Goal: Task Accomplishment & Management: Manage account settings

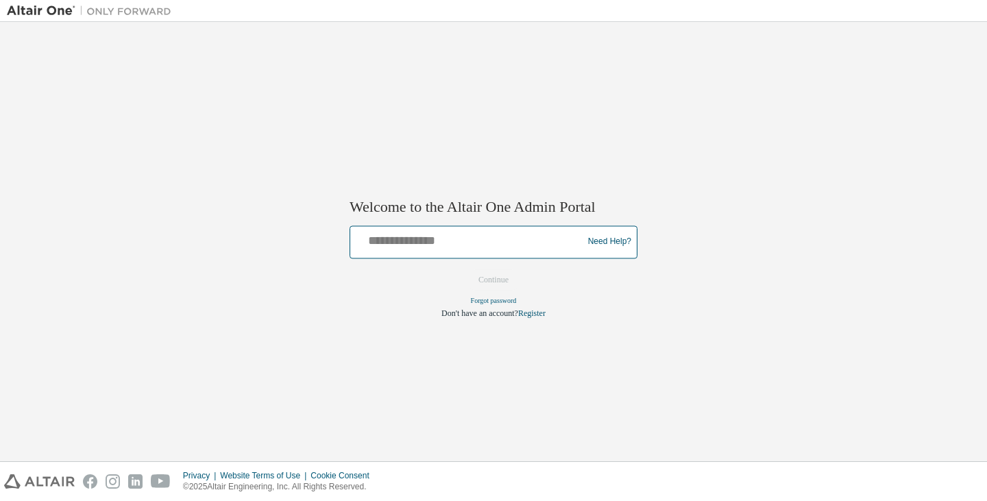
click at [454, 237] on input "text" at bounding box center [468, 239] width 225 height 20
type input "*"
type input "**********"
click at [464, 269] on button "Continue" at bounding box center [493, 279] width 59 height 21
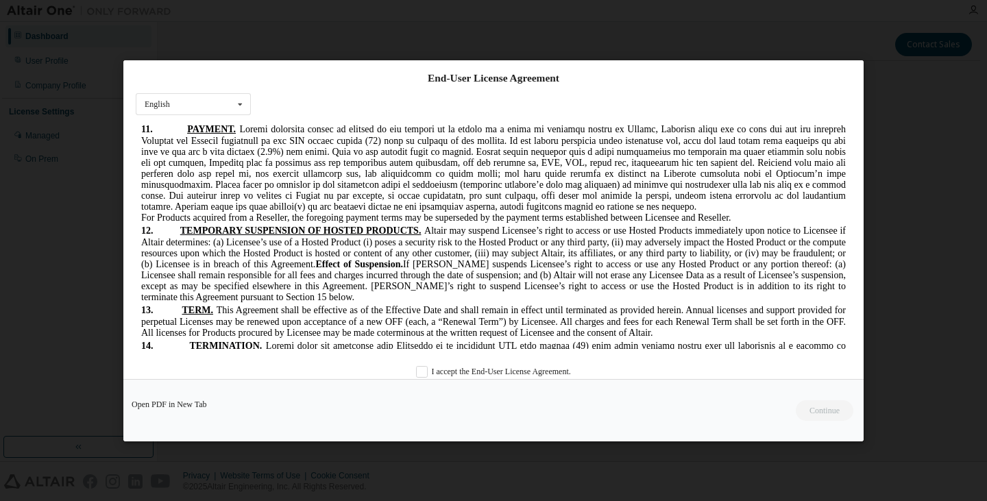
scroll to position [3680, 0]
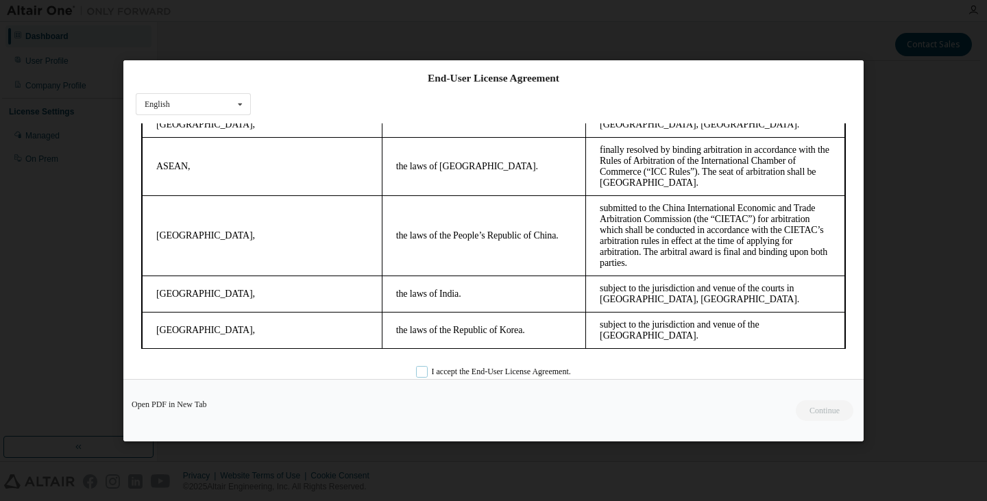
click at [517, 373] on label "I accept the End-User License Agreement." at bounding box center [493, 372] width 155 height 12
click at [816, 412] on button "Continue" at bounding box center [823, 409] width 59 height 21
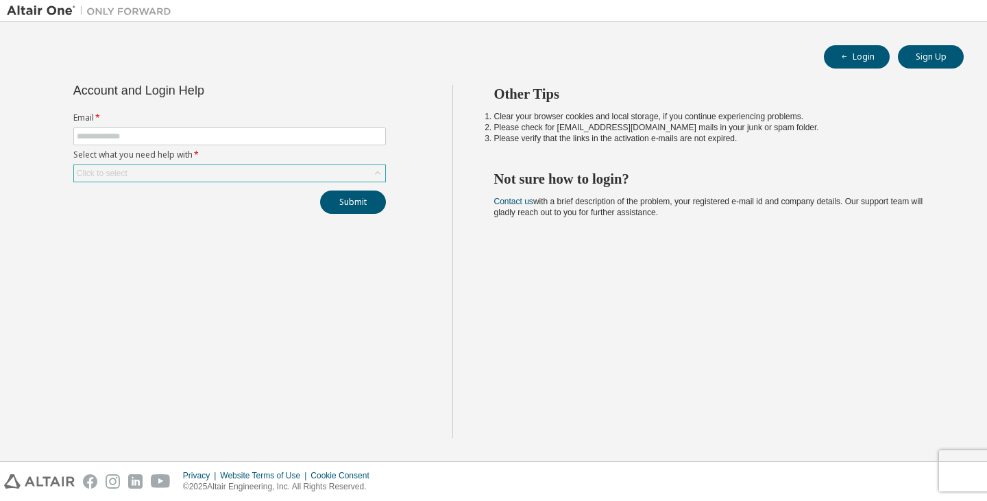
click at [371, 169] on icon at bounding box center [378, 173] width 14 height 14
